Goal: Find specific page/section: Find specific page/section

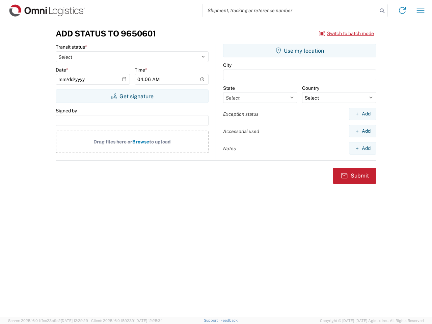
click at [290, 10] on input "search" at bounding box center [289, 10] width 175 height 13
click at [382, 11] on icon at bounding box center [381, 10] width 9 height 9
click at [402, 10] on icon at bounding box center [402, 10] width 11 height 11
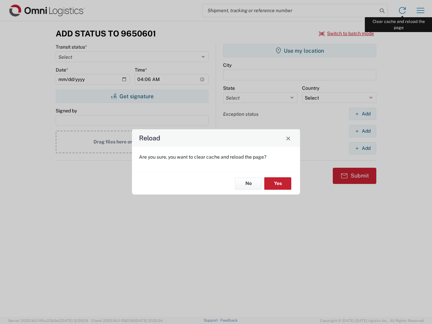
click at [420, 10] on div "Reload Are you sure, you want to clear cache and reload the page? No Yes" at bounding box center [216, 162] width 432 height 324
click at [346, 33] on div "Reload Are you sure, you want to clear cache and reload the page? No Yes" at bounding box center [216, 162] width 432 height 324
click at [132, 96] on div "Reload Are you sure, you want to clear cache and reload the page? No Yes" at bounding box center [216, 162] width 432 height 324
click at [300, 51] on div "Reload Are you sure, you want to clear cache and reload the page? No Yes" at bounding box center [216, 162] width 432 height 324
click at [362, 114] on div "Reload Are you sure, you want to clear cache and reload the page? No Yes" at bounding box center [216, 162] width 432 height 324
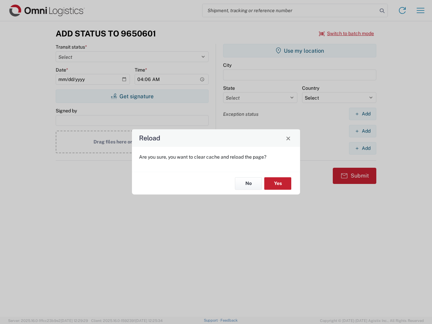
click at [362, 131] on div "Reload Are you sure, you want to clear cache and reload the page? No Yes" at bounding box center [216, 162] width 432 height 324
click at [362, 148] on div "Reload Are you sure, you want to clear cache and reload the page? No Yes" at bounding box center [216, 162] width 432 height 324
